Goal: Check status: Check status

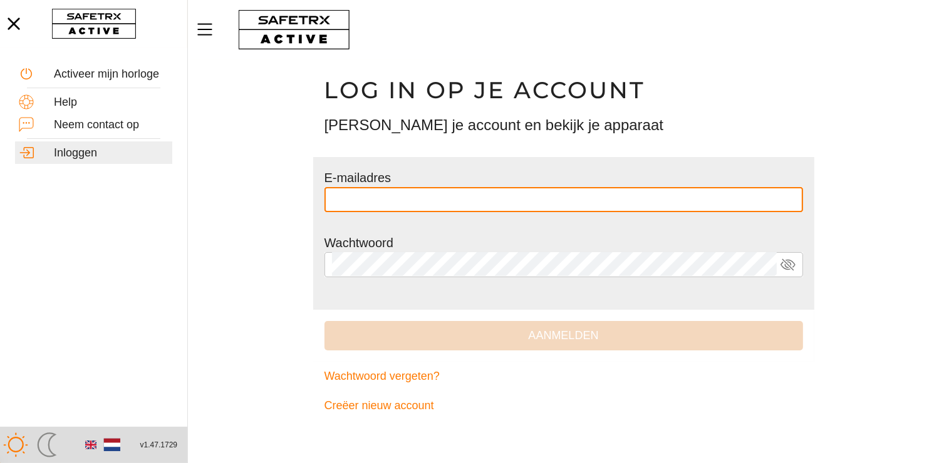
type input "**********"
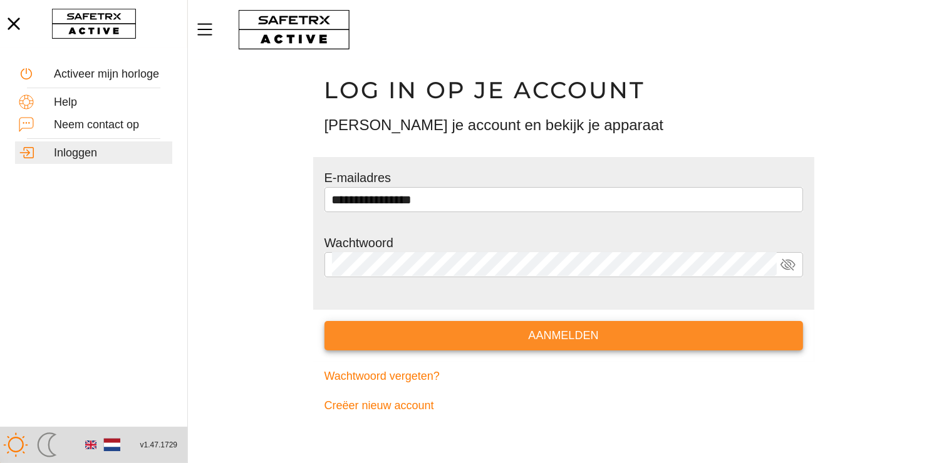
click at [327, 334] on button "Aanmelden" at bounding box center [563, 335] width 479 height 29
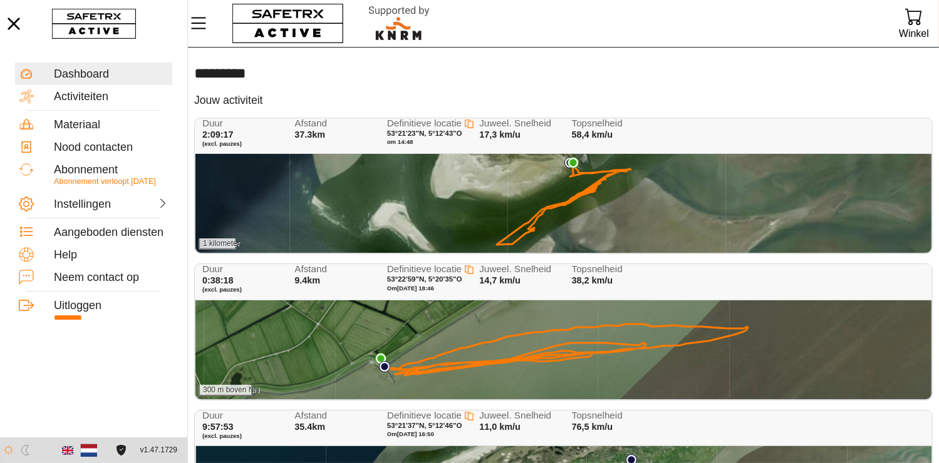
click at [426, 185] on div "1 kilometer" at bounding box center [563, 203] width 736 height 99
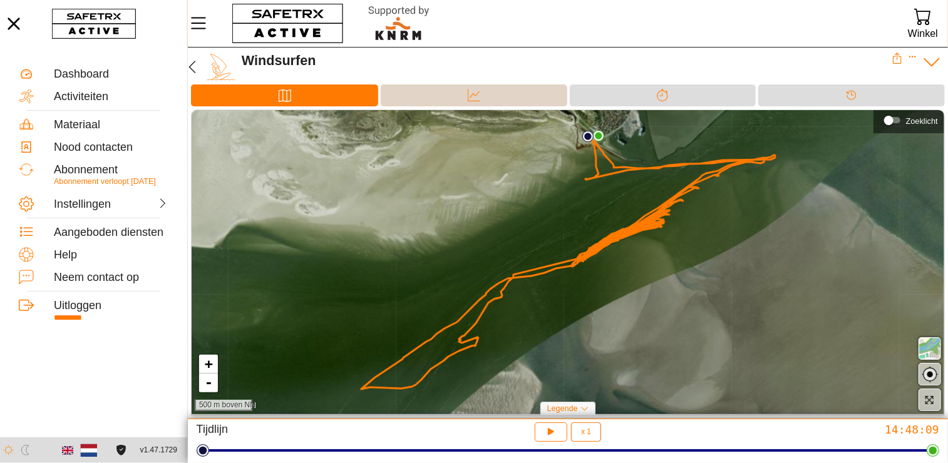
click at [471, 87] on div "Data" at bounding box center [474, 95] width 25 height 19
